Goal: Information Seeking & Learning: Learn about a topic

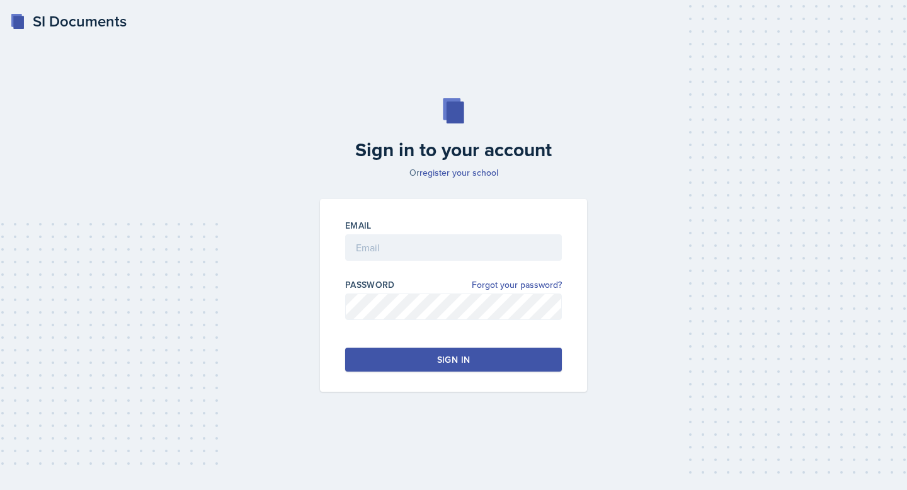
click at [410, 226] on div "Email" at bounding box center [453, 225] width 217 height 13
click at [421, 248] on input "email" at bounding box center [453, 247] width 217 height 26
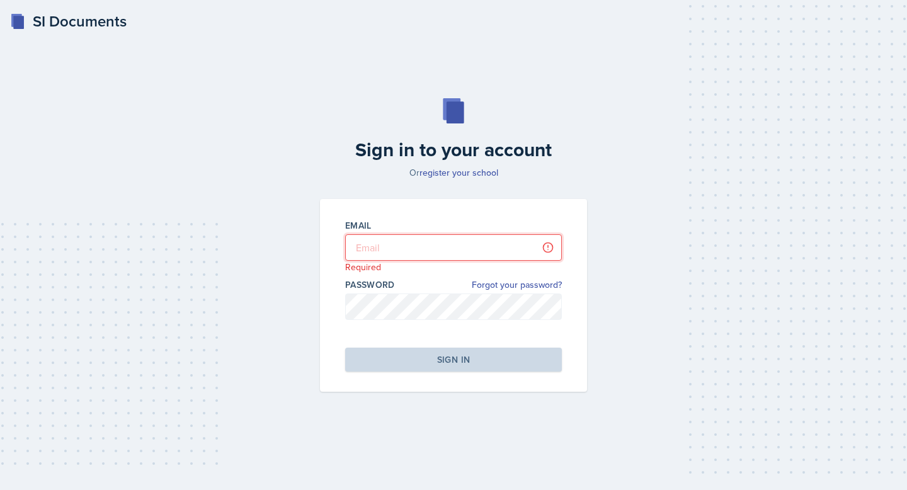
type input "[EMAIL_ADDRESS][PERSON_NAME][DOMAIN_NAME]"
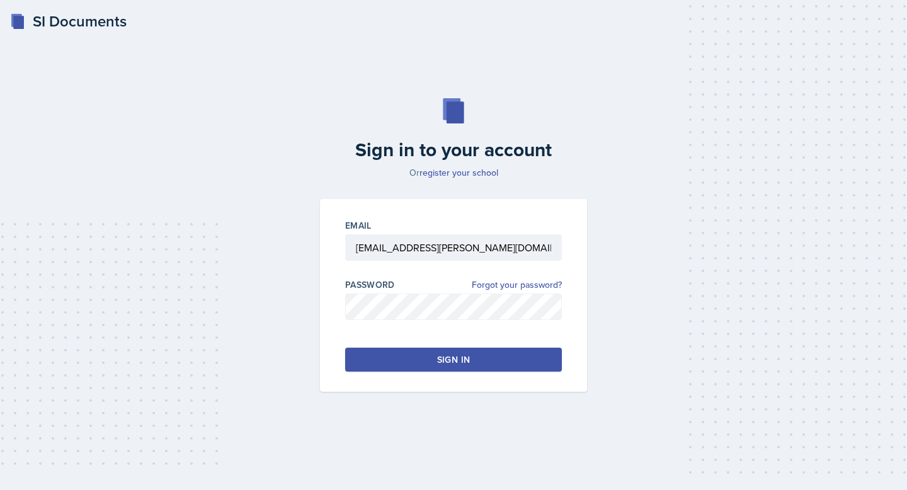
click at [442, 368] on button "Sign in" at bounding box center [453, 360] width 217 height 24
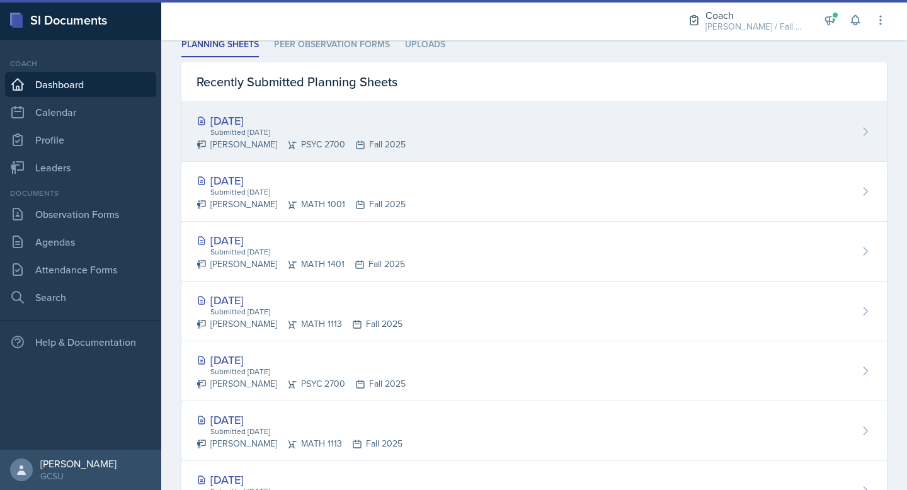
scroll to position [366, 0]
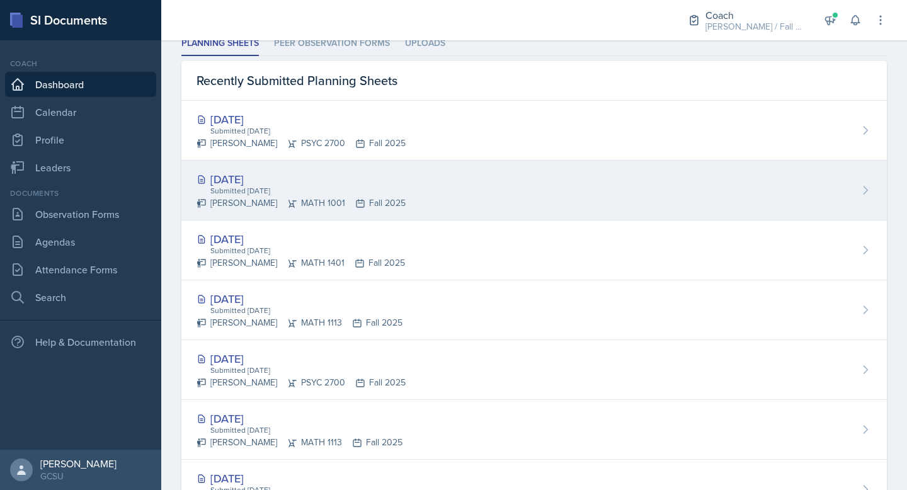
click at [441, 197] on div "[DATE] Submitted [DATE] [PERSON_NAME] MATH 1001 Fall 2025" at bounding box center [534, 191] width 706 height 60
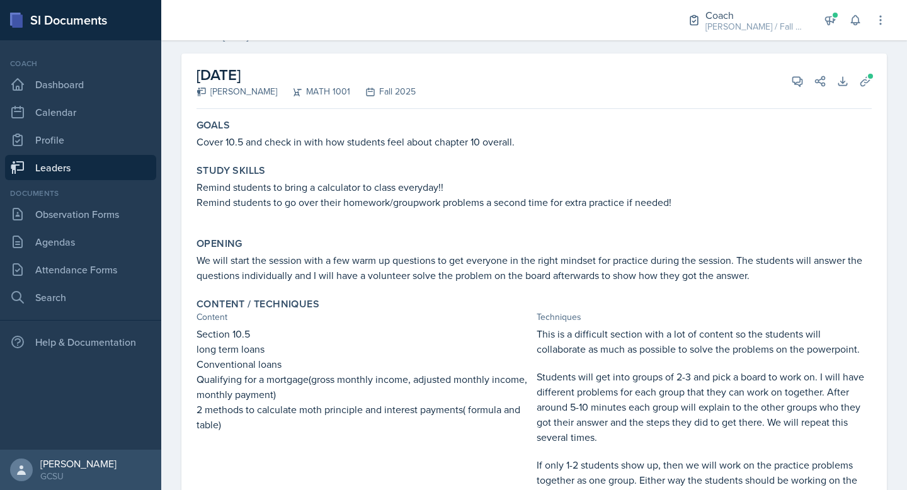
scroll to position [56, 0]
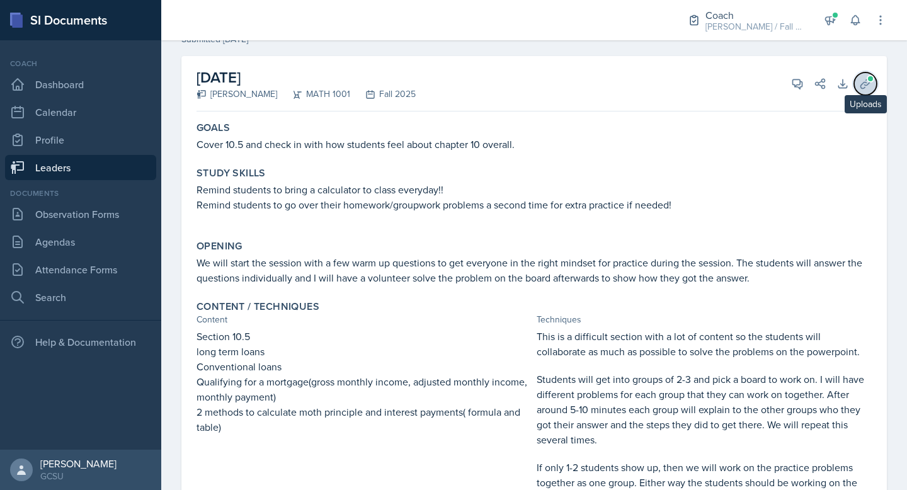
click at [863, 82] on icon at bounding box center [865, 83] width 9 height 9
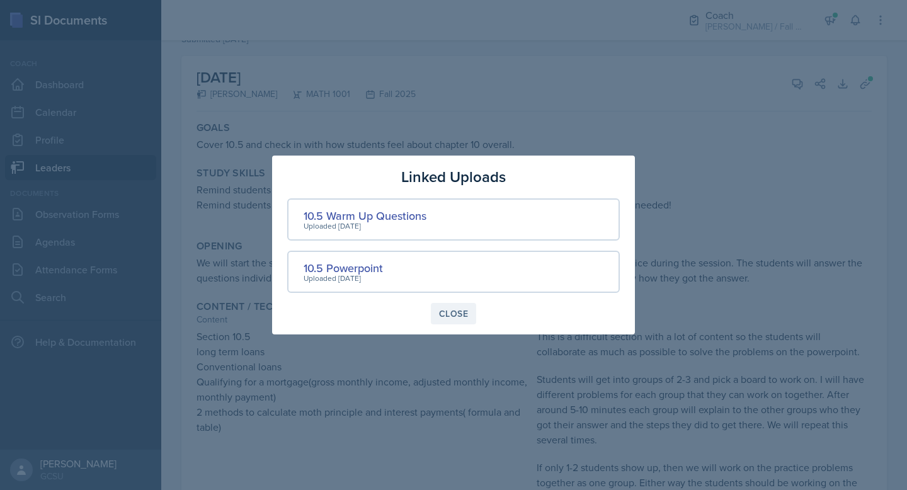
click at [456, 311] on div "Close" at bounding box center [453, 314] width 29 height 10
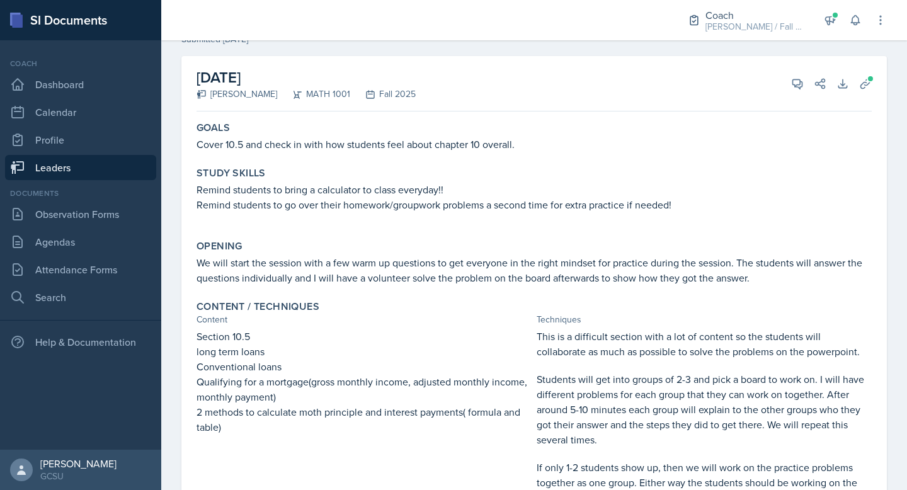
scroll to position [0, 0]
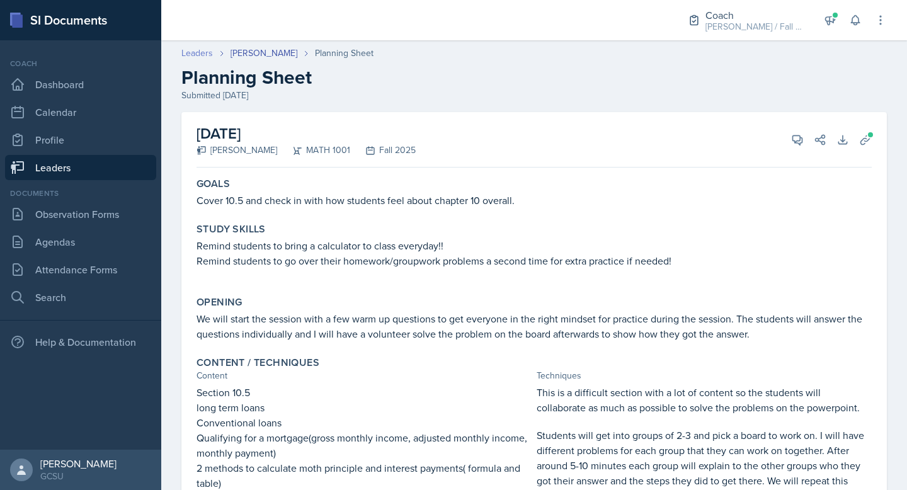
click at [197, 52] on link "Leaders" at bounding box center [197, 53] width 32 height 13
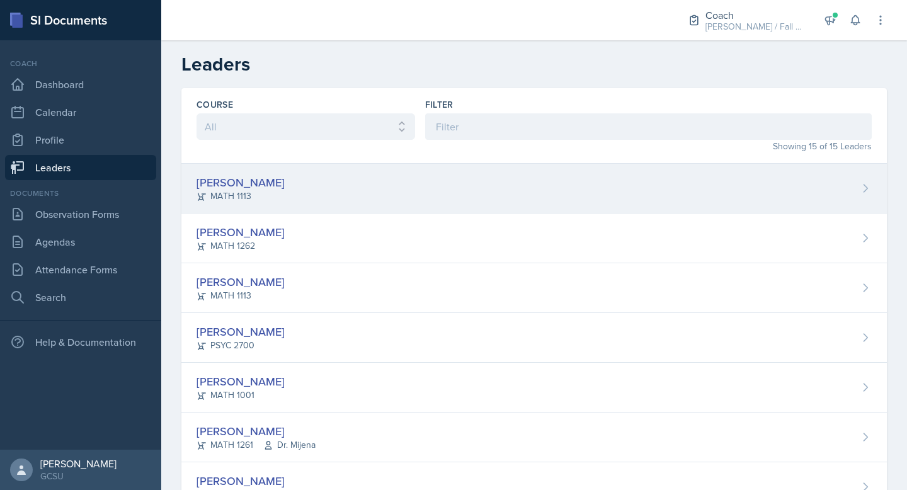
click at [241, 175] on div "[PERSON_NAME]" at bounding box center [241, 182] width 88 height 17
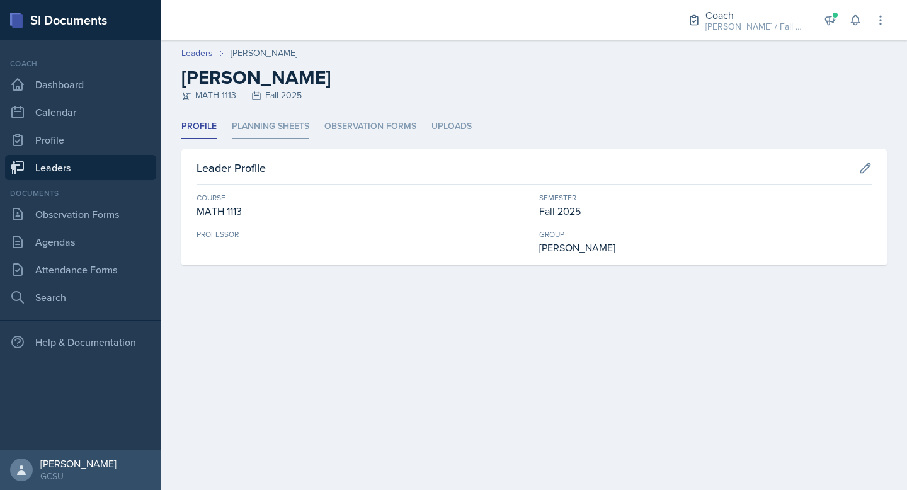
click at [275, 129] on li "Planning Sheets" at bounding box center [271, 127] width 78 height 25
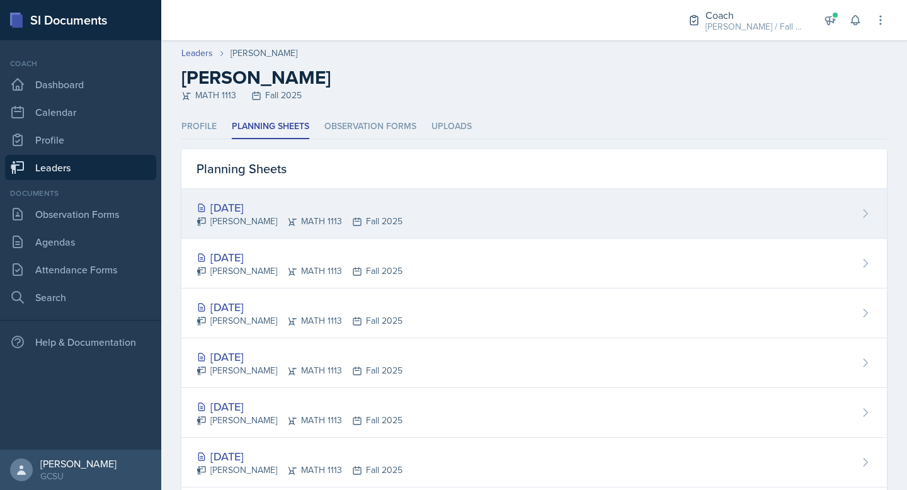
click at [255, 206] on div "[DATE]" at bounding box center [300, 207] width 206 height 17
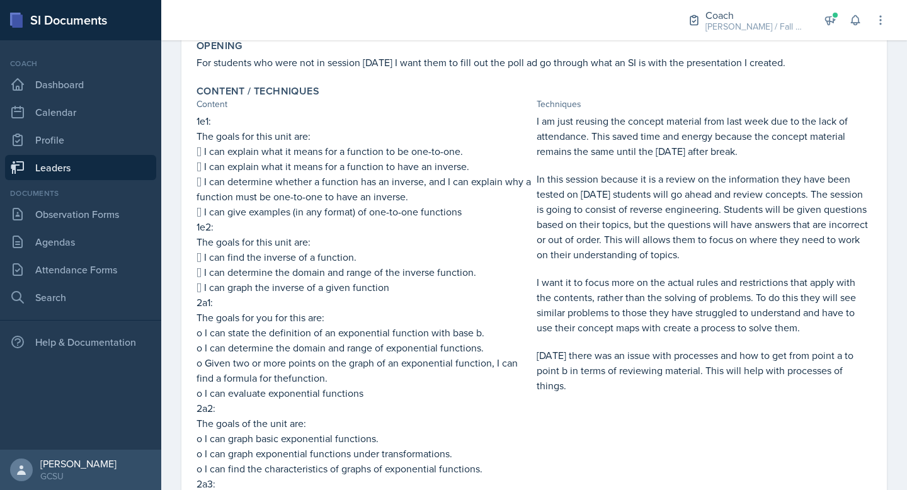
scroll to position [329, 0]
click at [628, 389] on p "[DATE] there was an issue with processes and how to get from point a to point b…" at bounding box center [704, 370] width 335 height 45
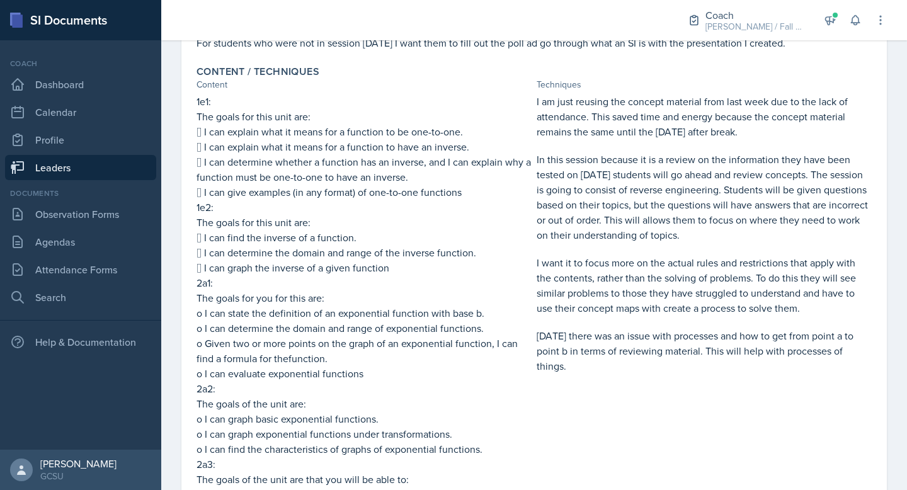
scroll to position [352, 0]
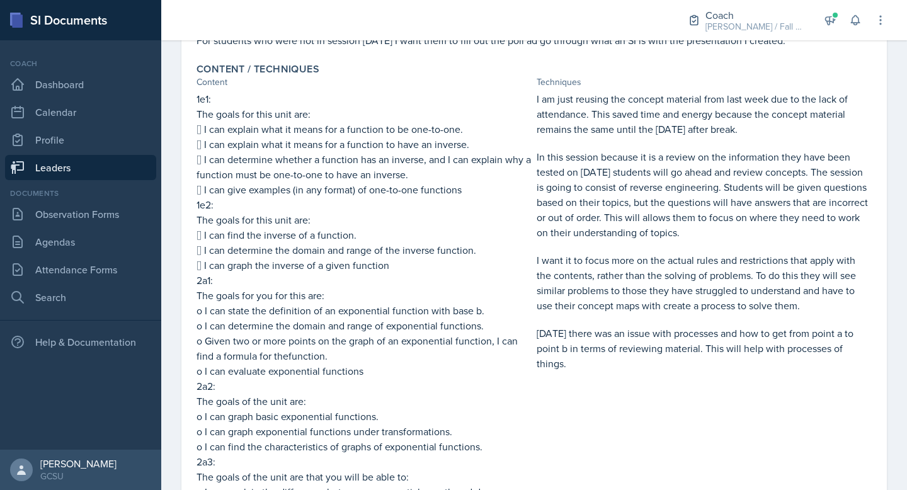
click at [702, 218] on p "In this session because it is a review on the information they have been tested…" at bounding box center [704, 194] width 335 height 91
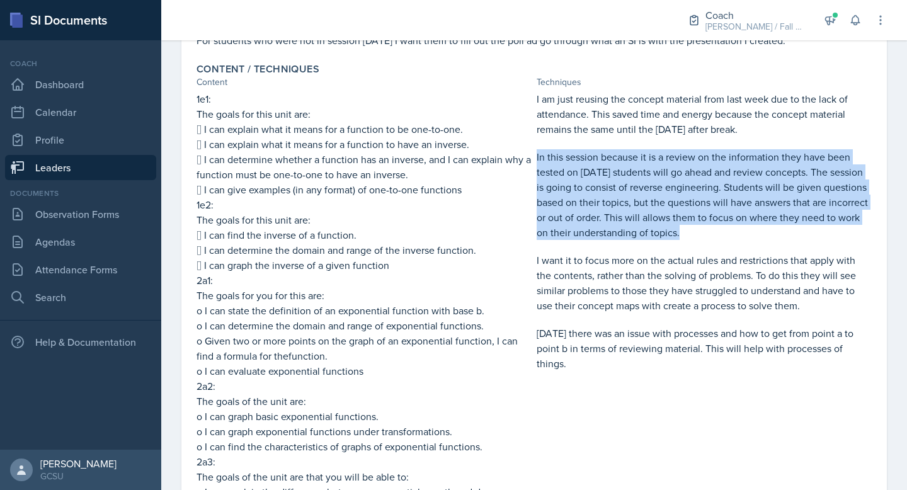
drag, startPoint x: 537, startPoint y: 159, endPoint x: 693, endPoint y: 231, distance: 172.0
click at [693, 231] on p "In this session because it is a review on the information they have been tested…" at bounding box center [704, 194] width 335 height 91
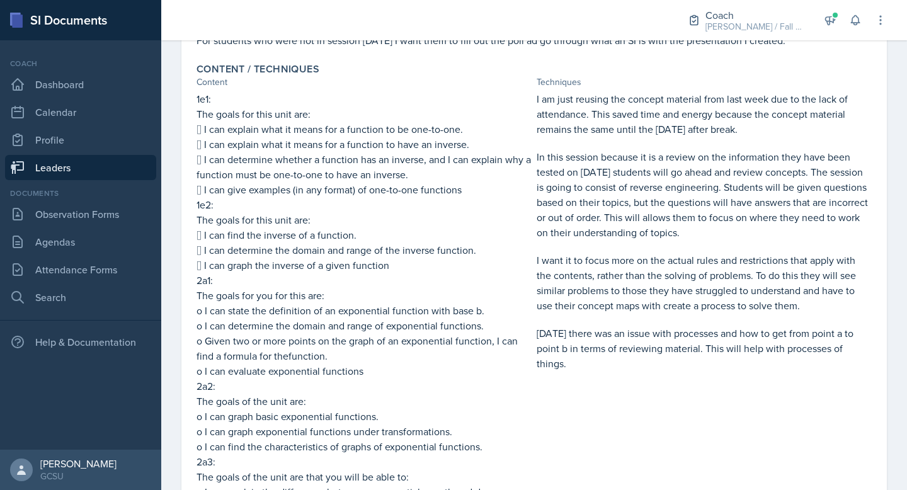
drag, startPoint x: 716, startPoint y: 188, endPoint x: 711, endPoint y: 377, distance: 188.5
click at [711, 377] on div "I am just reusing the concept material from last week due to the lack of attend…" at bounding box center [704, 362] width 335 height 542
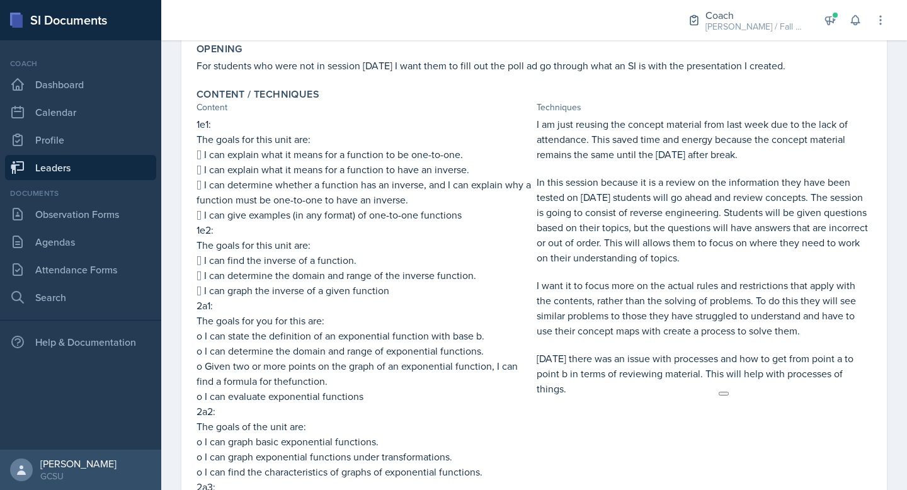
scroll to position [329, 0]
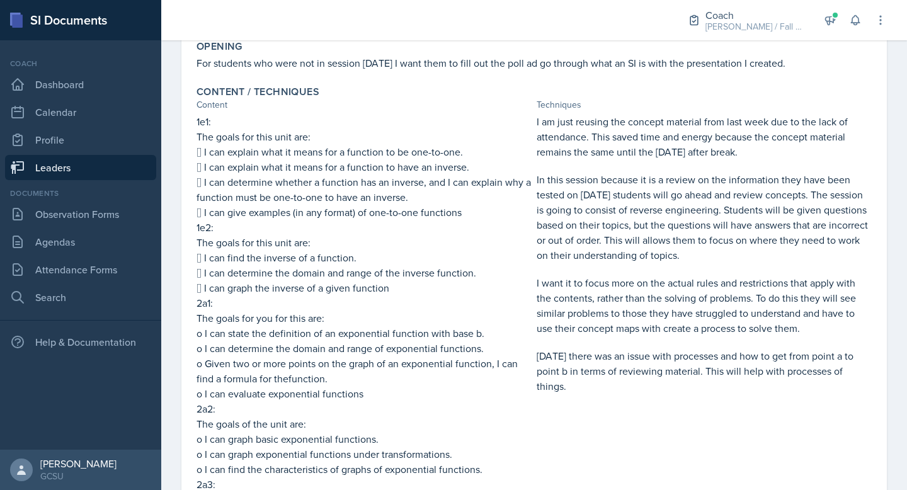
click at [734, 349] on p "[DATE] there was an issue with processes and how to get from point a to point b…" at bounding box center [704, 370] width 335 height 45
click at [709, 409] on div "I am just reusing the concept material from last week due to the lack of attend…" at bounding box center [704, 385] width 335 height 542
drag, startPoint x: 619, startPoint y: 393, endPoint x: 538, endPoint y: 119, distance: 285.3
click at [538, 119] on div "I am just reusing the concept material from last week due to the lack of attend…" at bounding box center [704, 385] width 335 height 542
click at [570, 223] on p "In this session because it is a review on the information they have been tested…" at bounding box center [704, 217] width 335 height 91
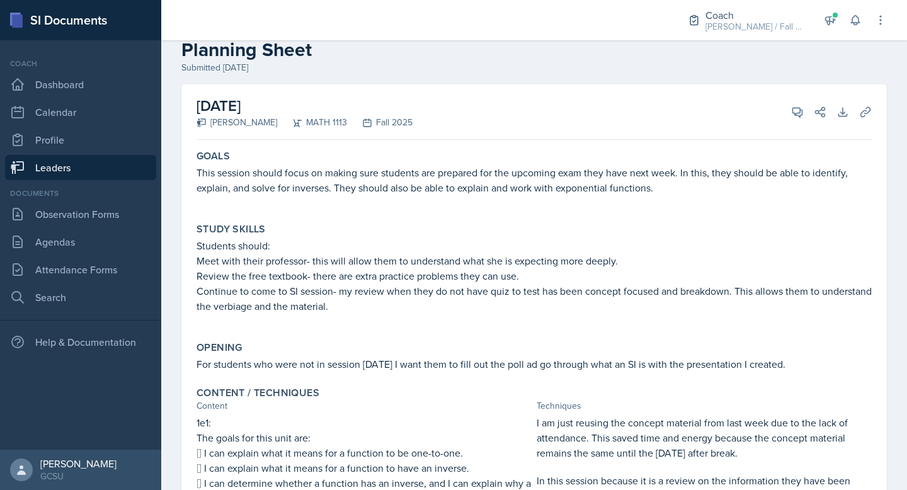
scroll to position [0, 0]
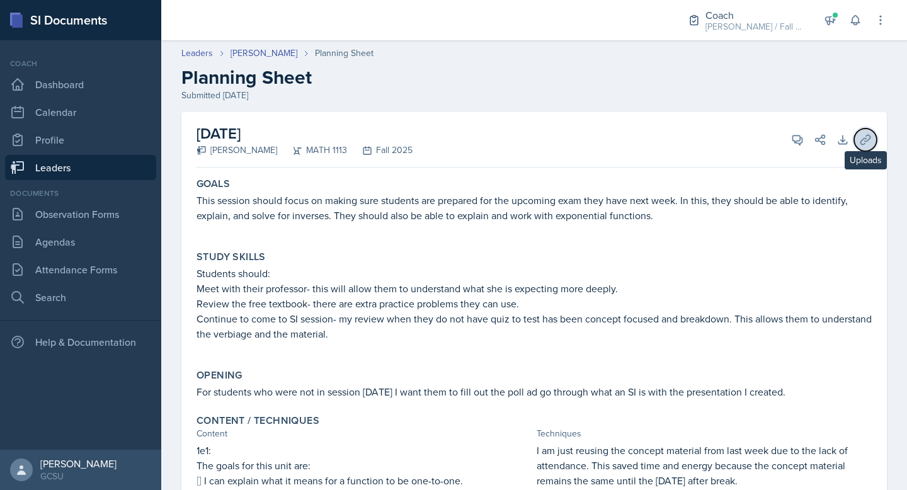
click at [855, 139] on button "Uploads" at bounding box center [865, 140] width 23 height 23
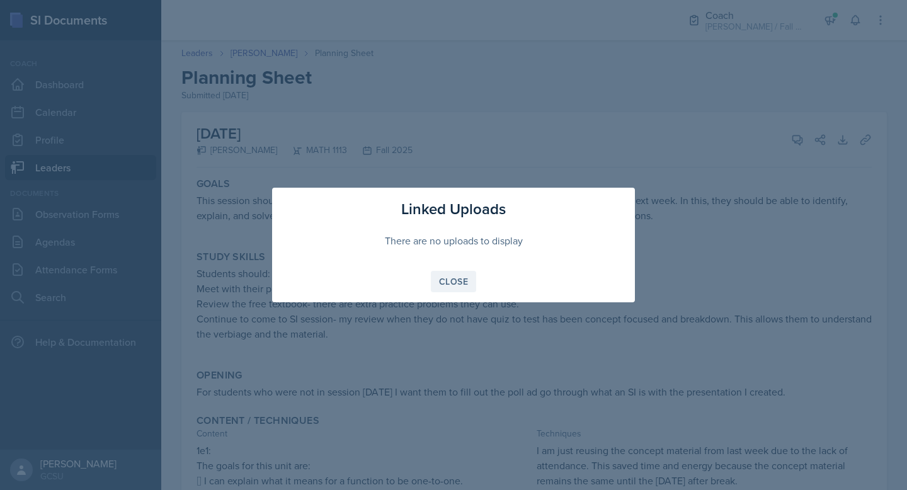
click at [451, 277] on div "Close" at bounding box center [453, 282] width 29 height 10
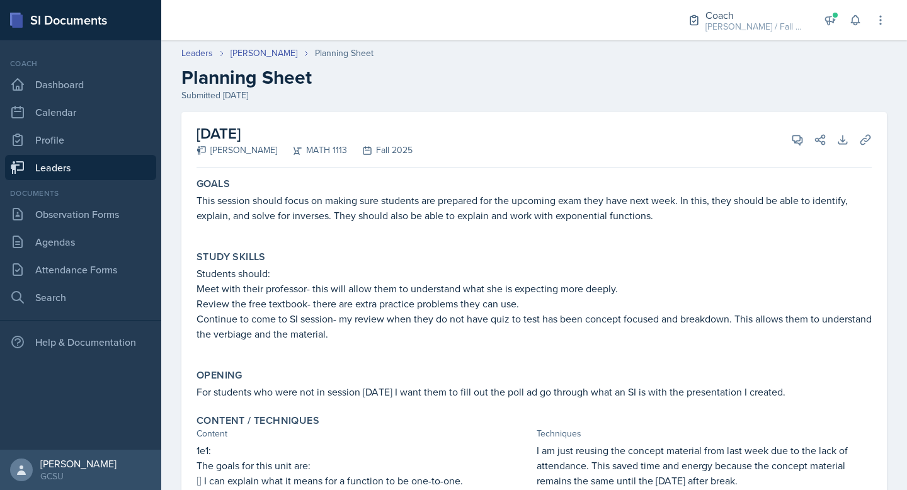
click at [457, 82] on h2 "Planning Sheet" at bounding box center [534, 77] width 706 height 23
